Goal: Check status: Check status

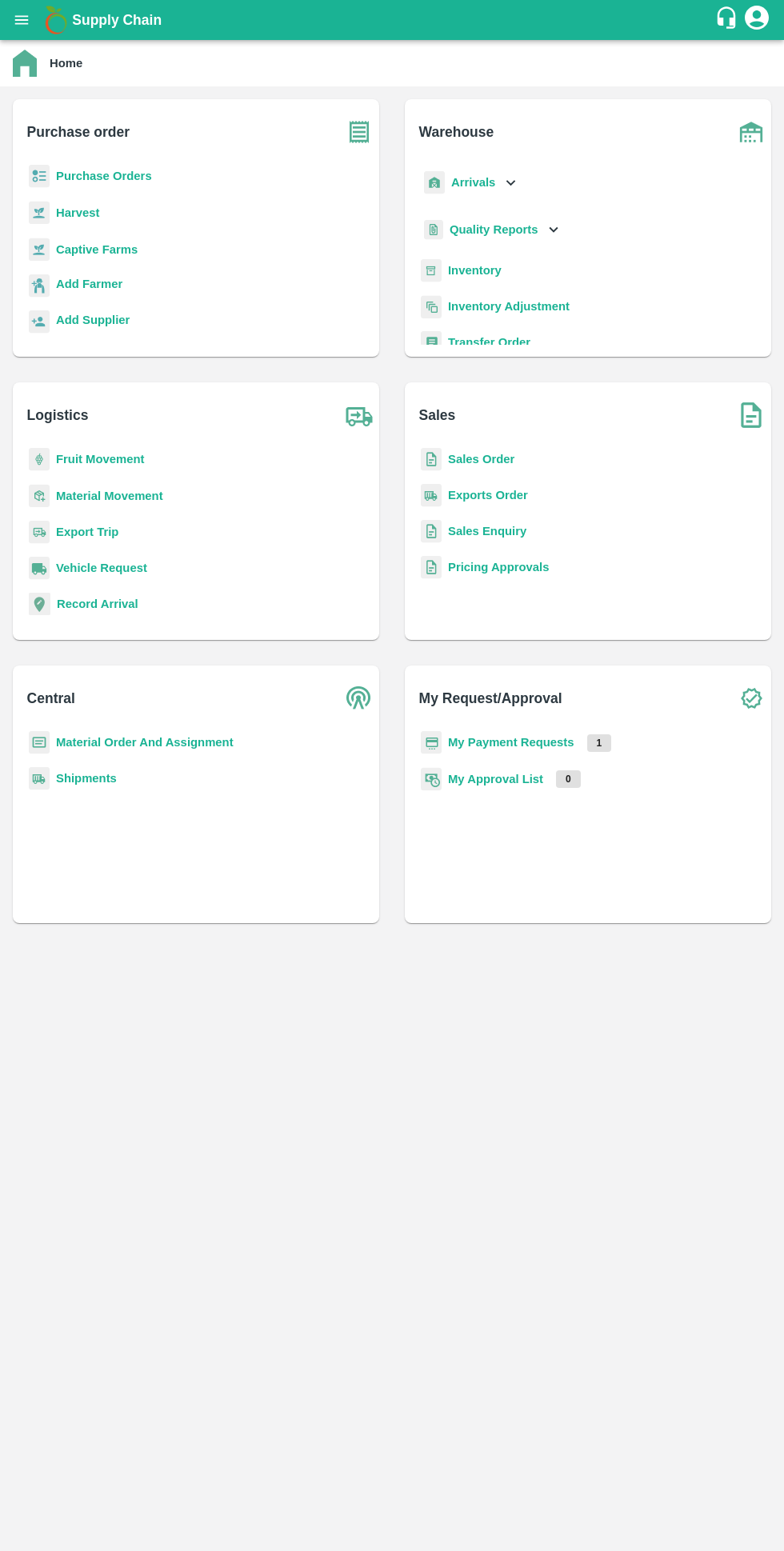
click at [538, 741] on b "My Payment Requests" at bounding box center [511, 742] width 126 height 13
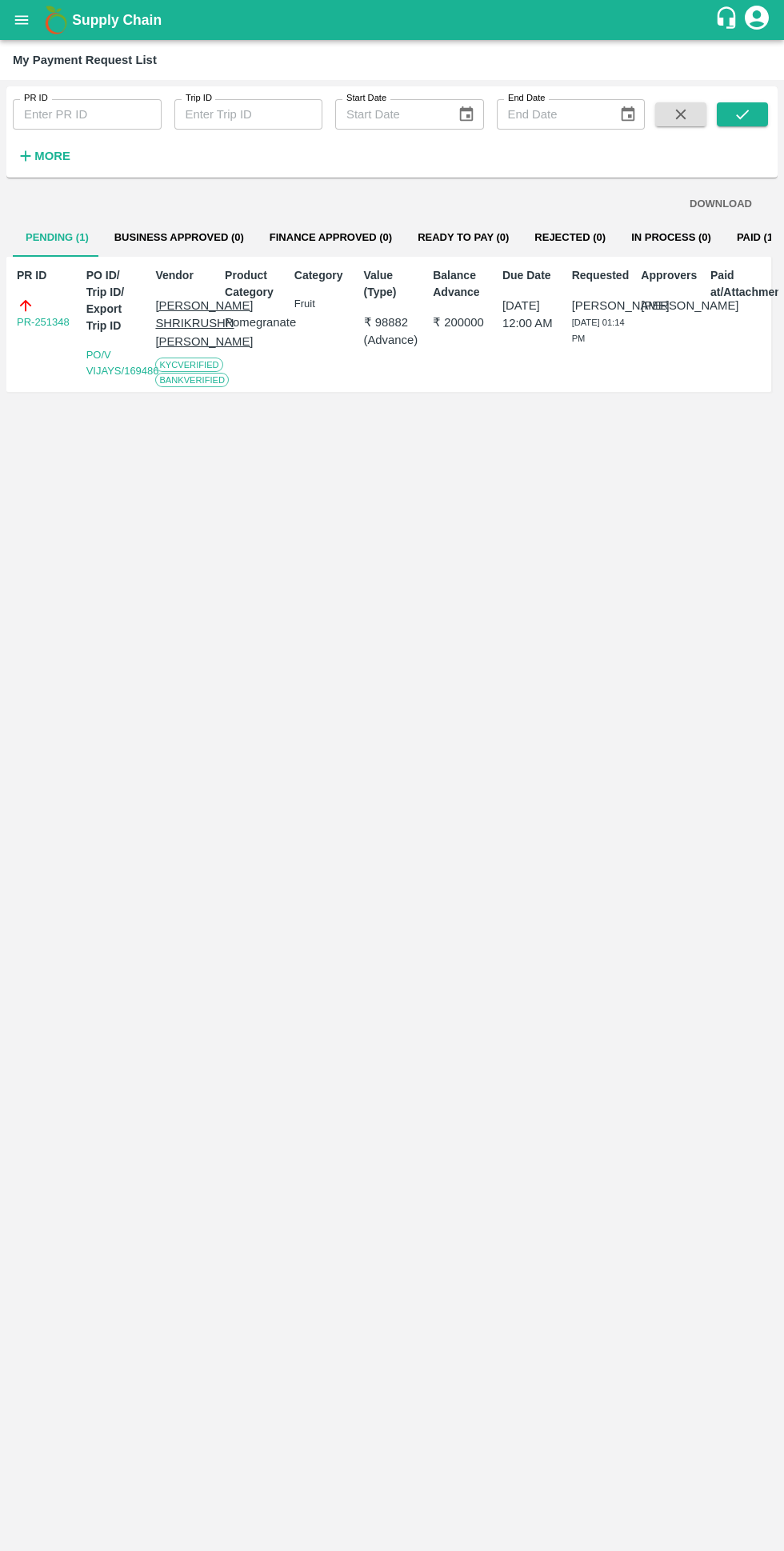
scroll to position [0, 5]
